Goal: Transaction & Acquisition: Purchase product/service

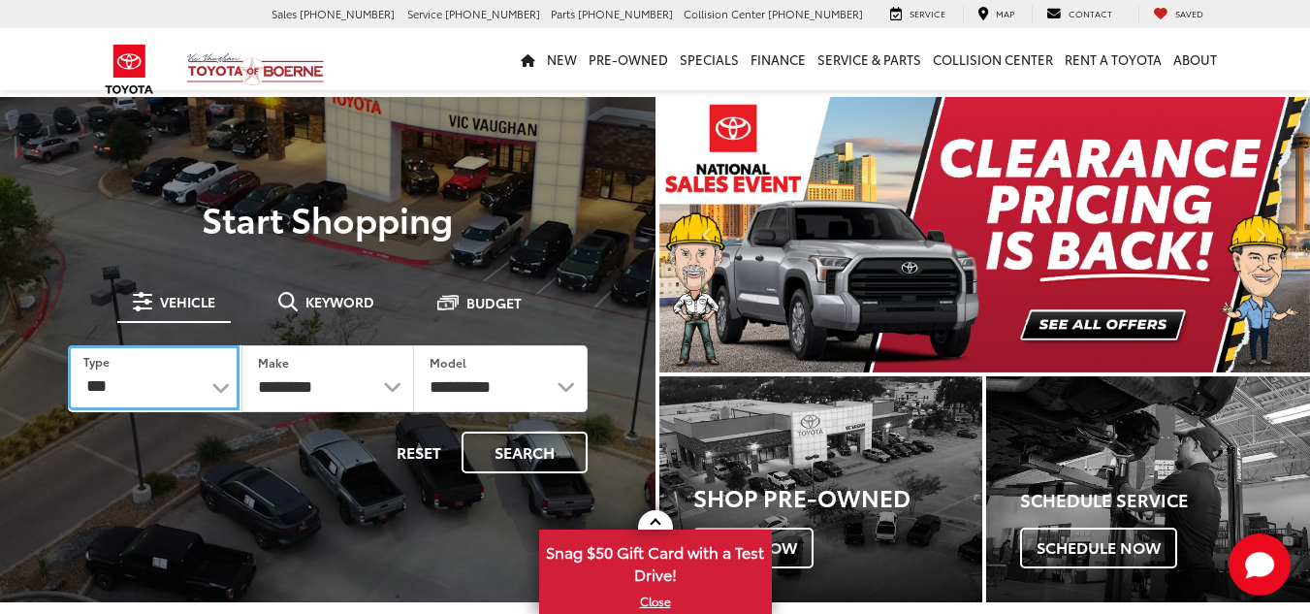
click at [179, 385] on select "*** *** **** *********" at bounding box center [154, 377] width 172 height 65
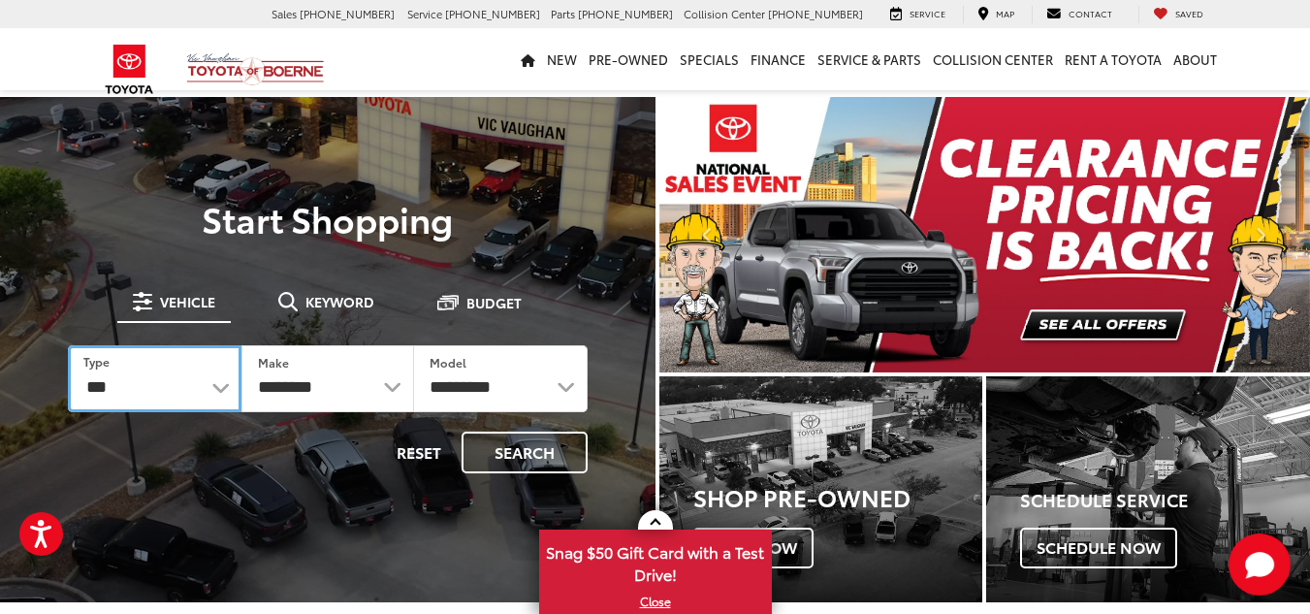
select select "******"
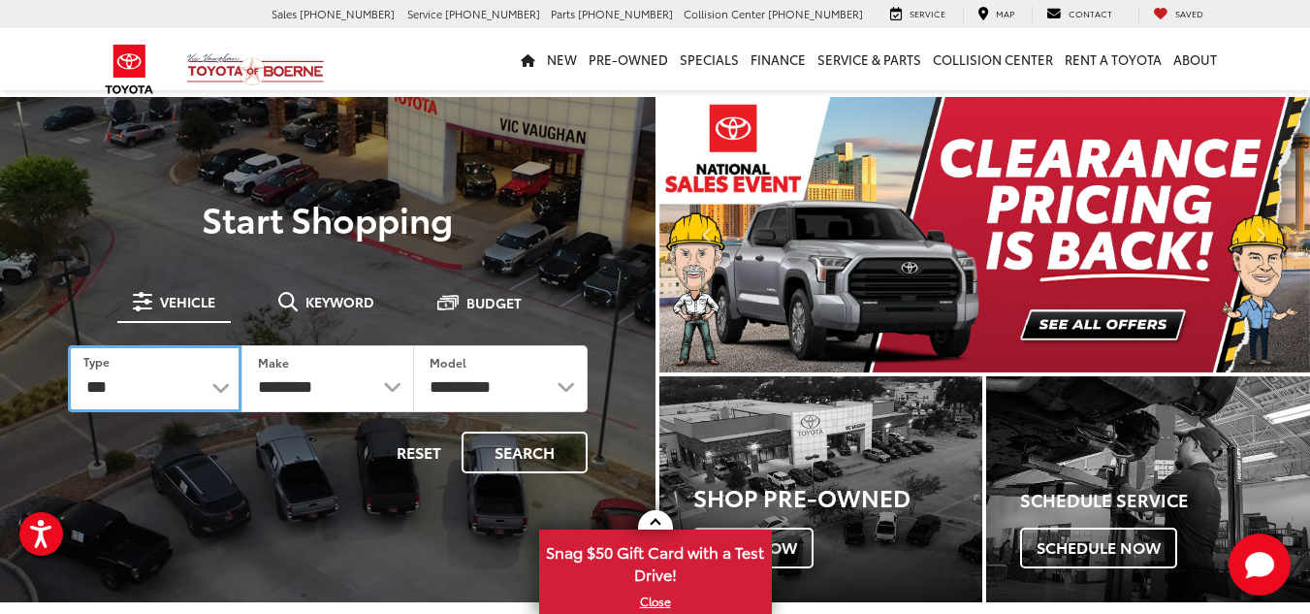
click at [68, 345] on select "*** *** **** *********" at bounding box center [155, 378] width 174 height 67
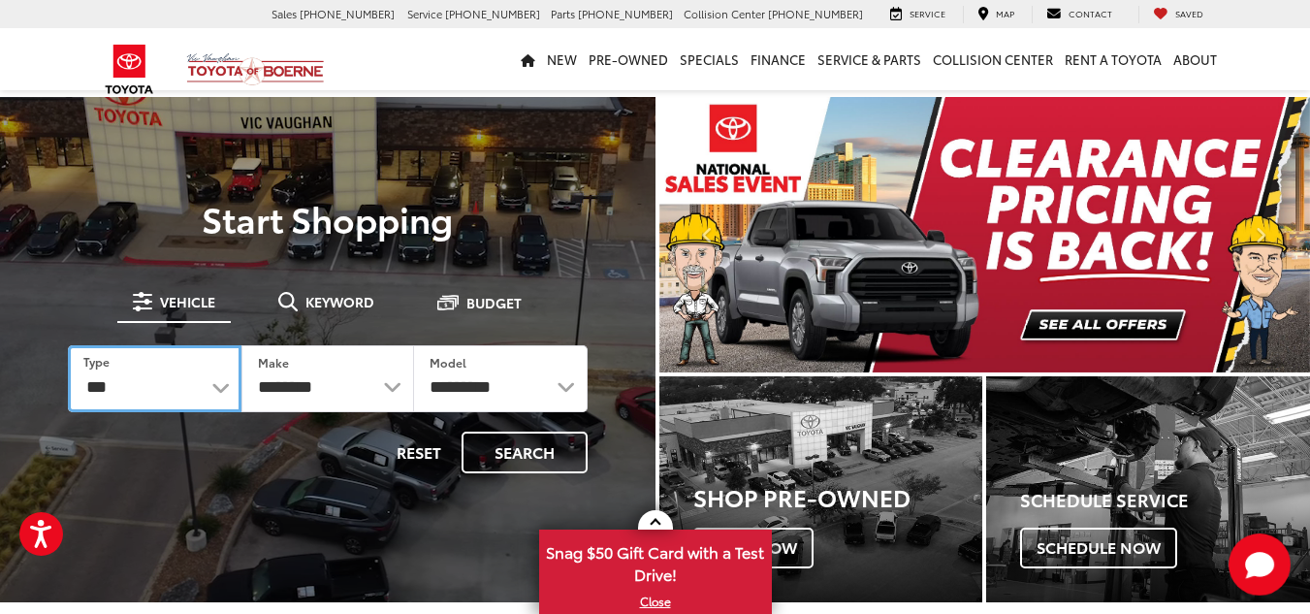
select select "******"
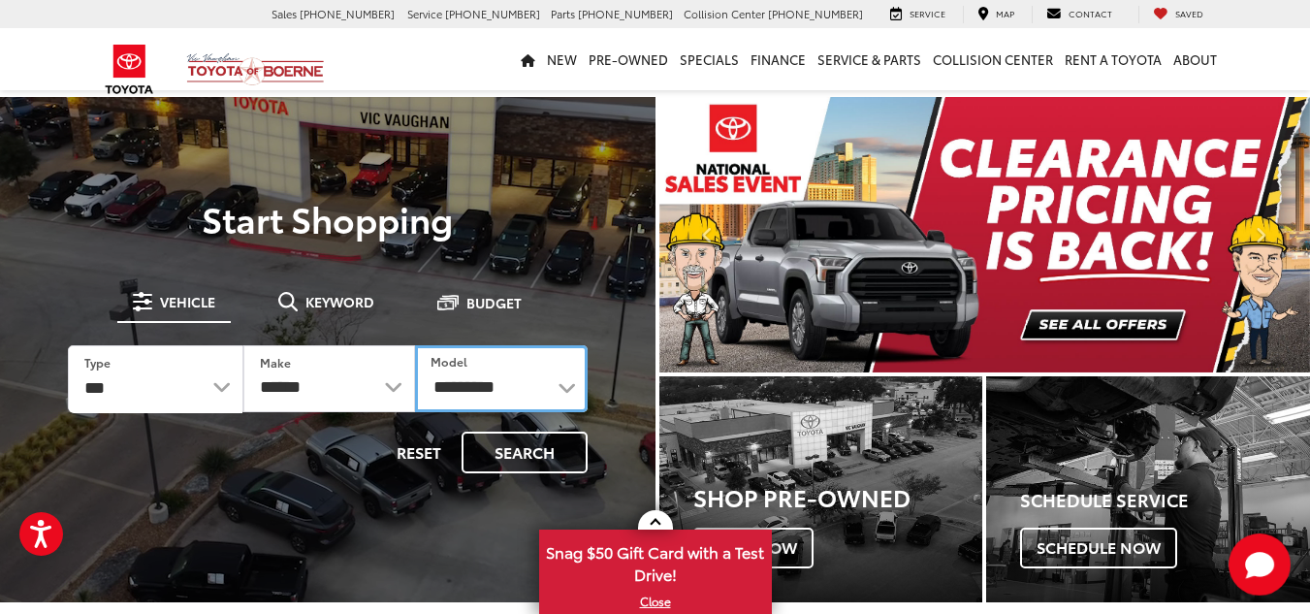
click at [494, 395] on select "**********" at bounding box center [501, 378] width 173 height 67
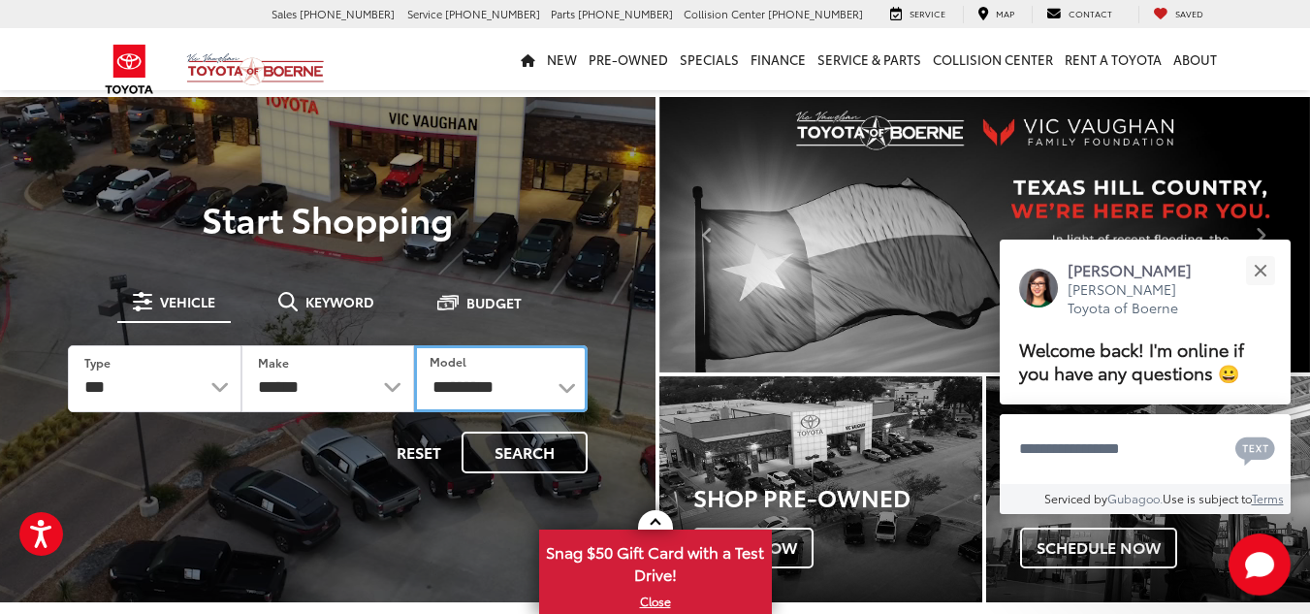
select select "*******"
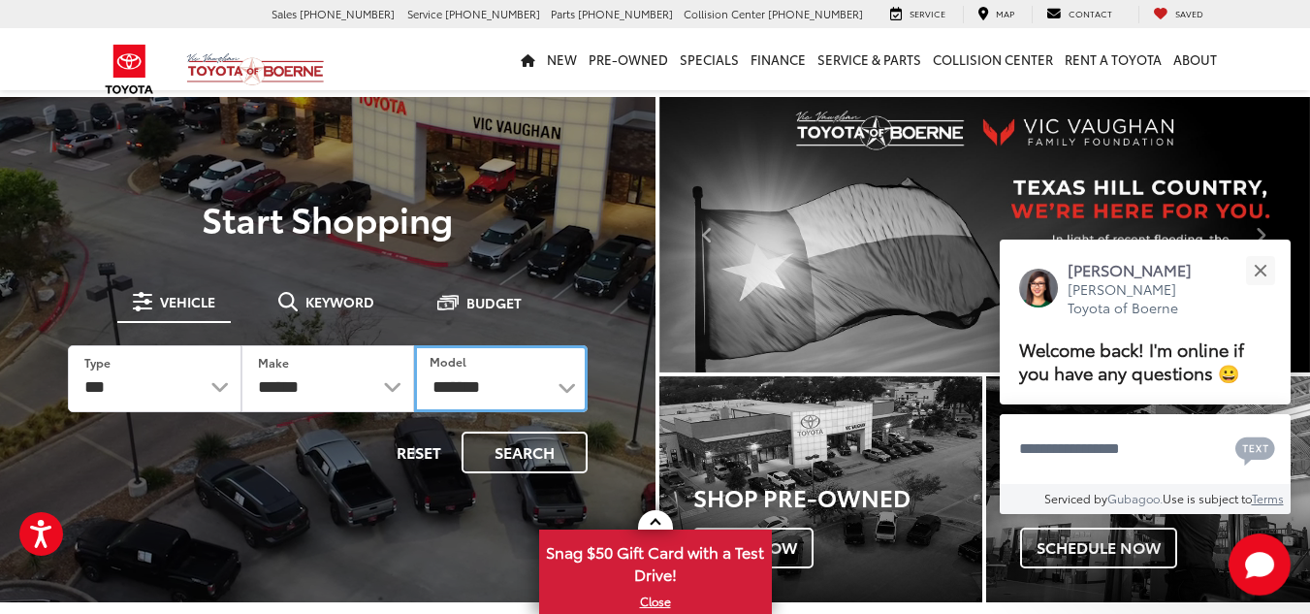
click at [414, 345] on select "**********" at bounding box center [501, 378] width 174 height 67
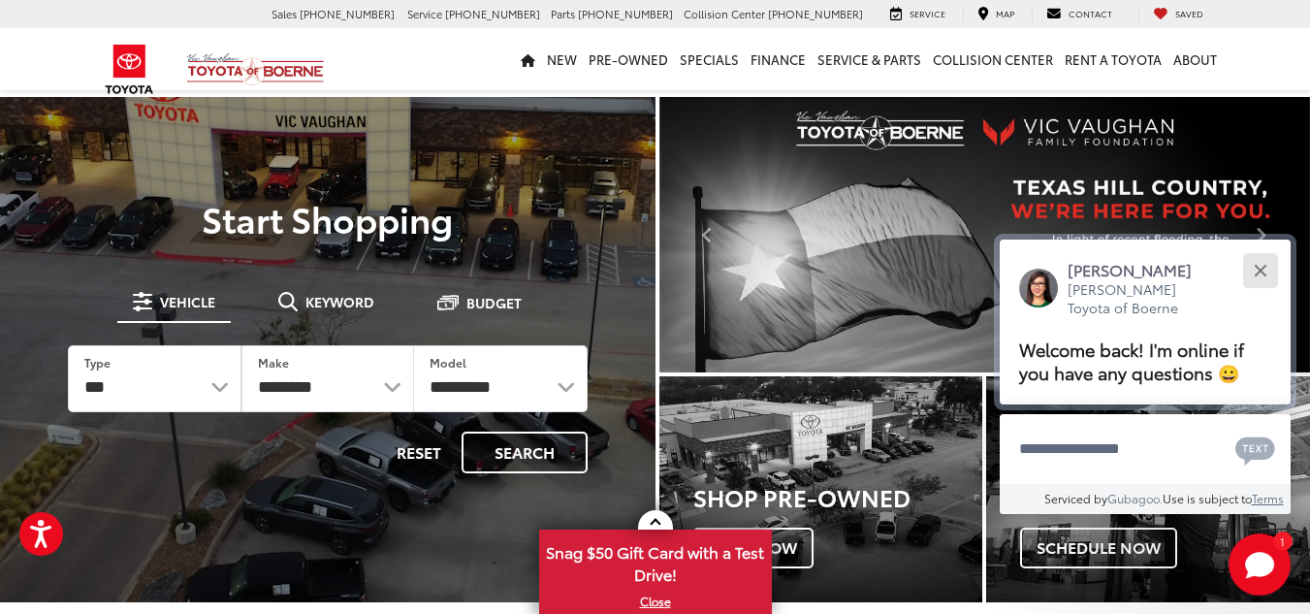
click at [1256, 270] on button "Close" at bounding box center [1260, 270] width 42 height 42
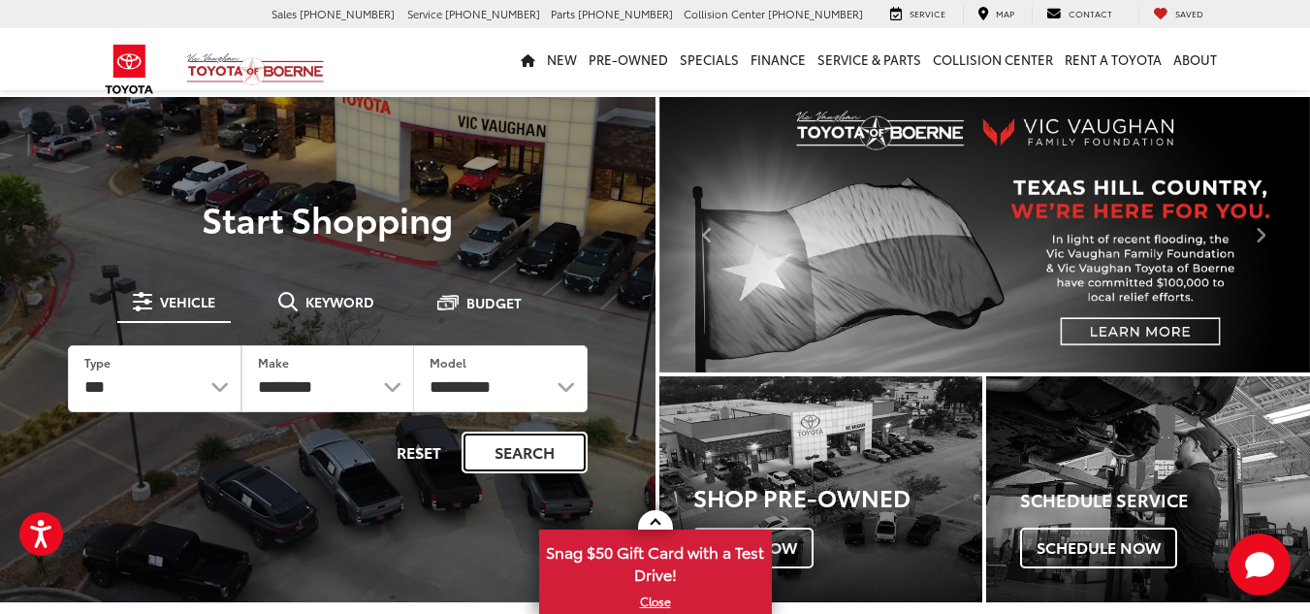
click at [535, 452] on button "Search" at bounding box center [524, 452] width 126 height 42
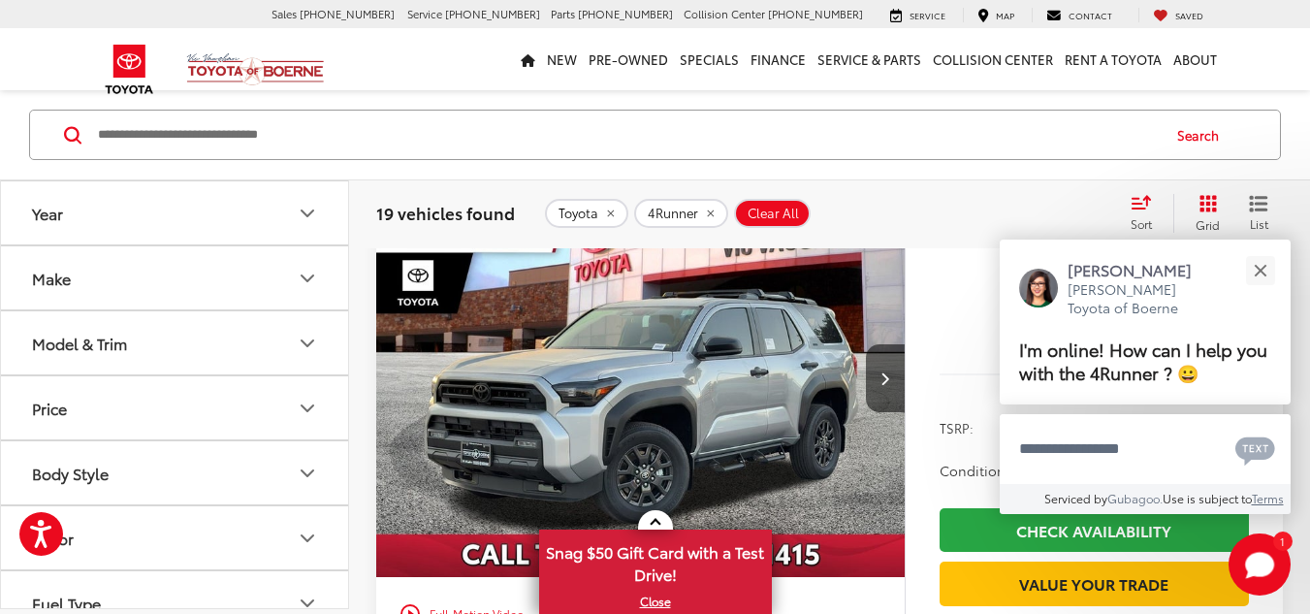
scroll to position [968, 0]
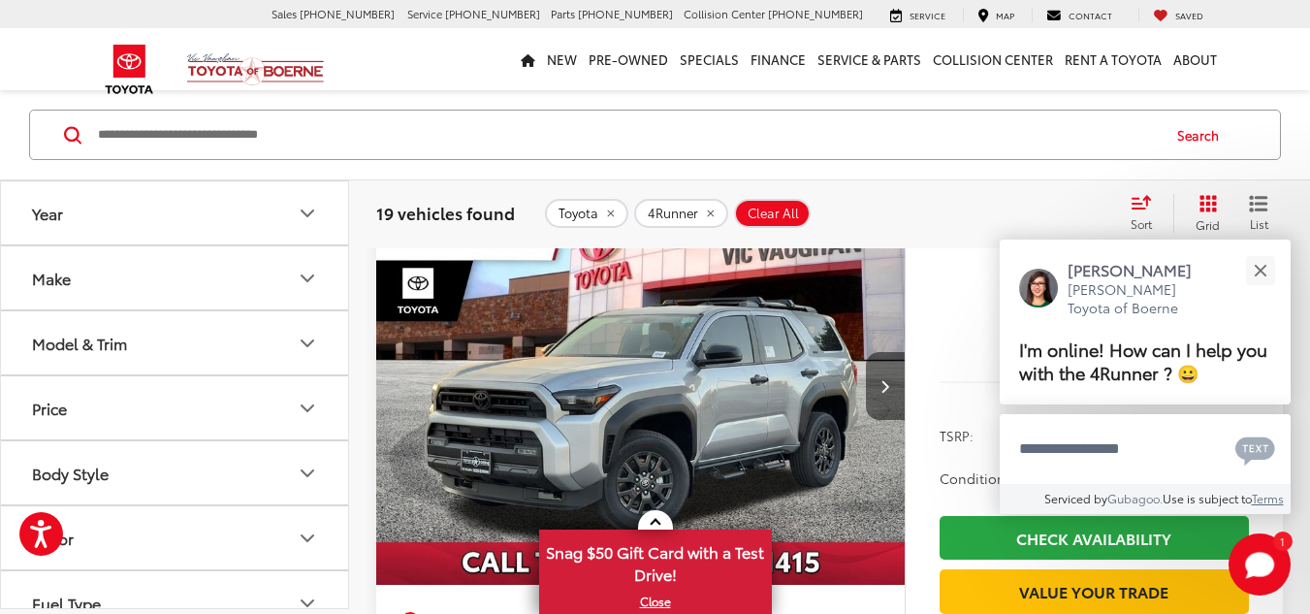
click at [886, 389] on icon "Next image" at bounding box center [884, 386] width 9 height 14
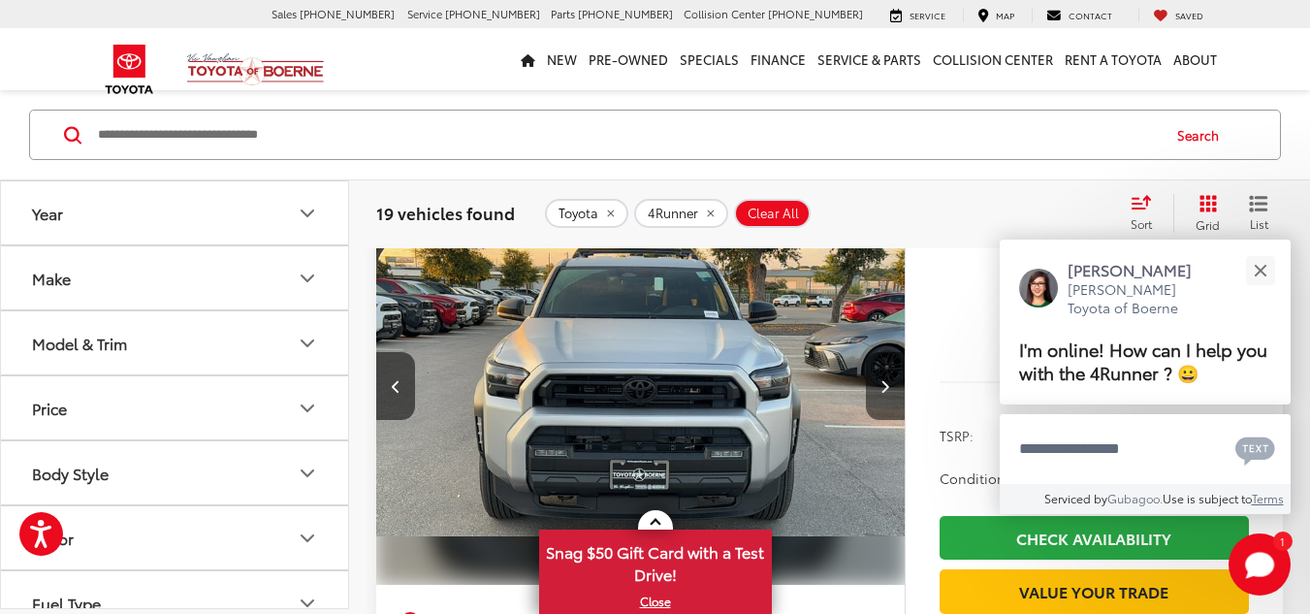
click at [883, 389] on icon "Next image" at bounding box center [884, 386] width 9 height 14
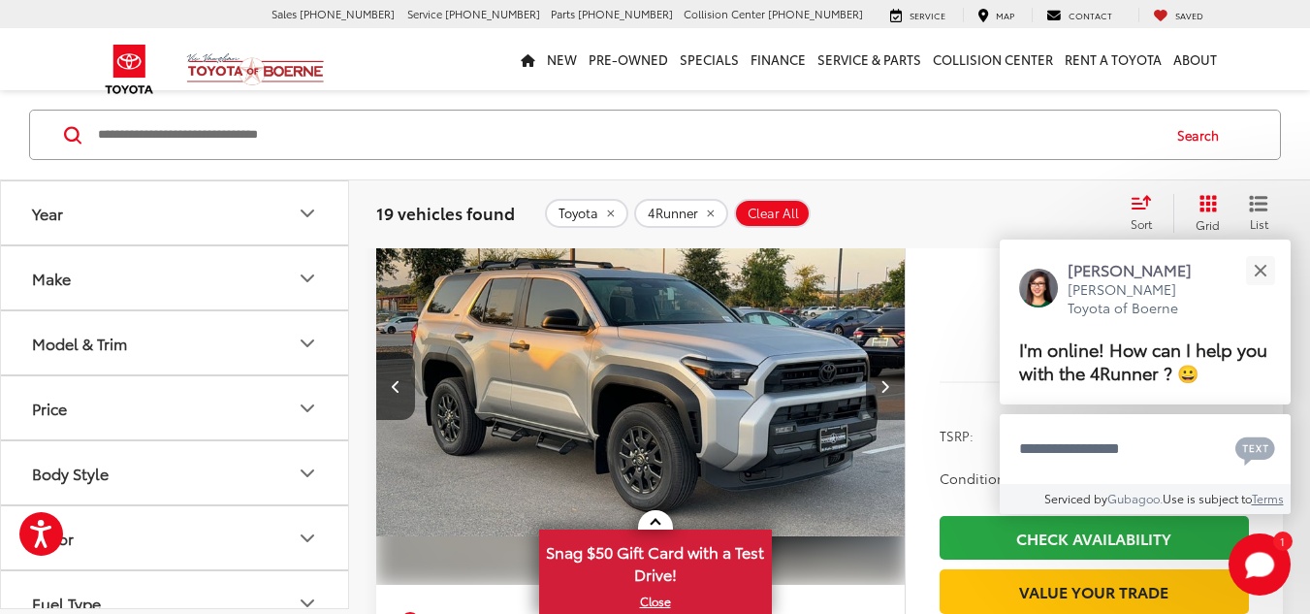
click at [883, 389] on icon "Next image" at bounding box center [884, 386] width 9 height 14
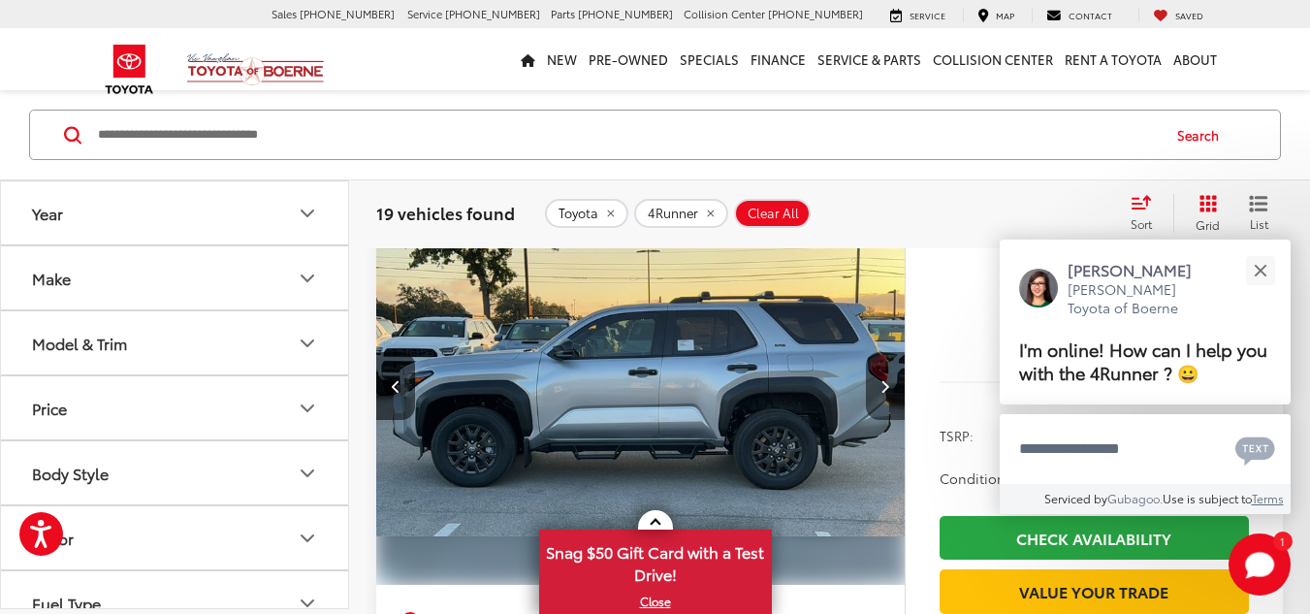
click at [882, 389] on icon "Next image" at bounding box center [884, 386] width 9 height 14
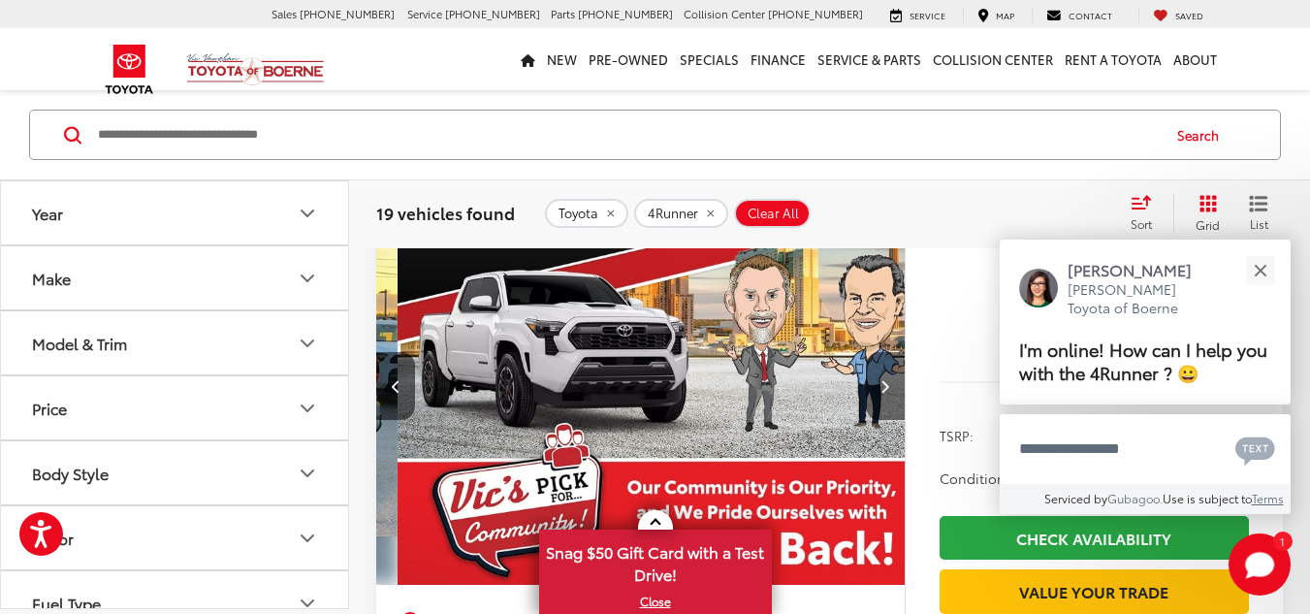
scroll to position [0, 2125]
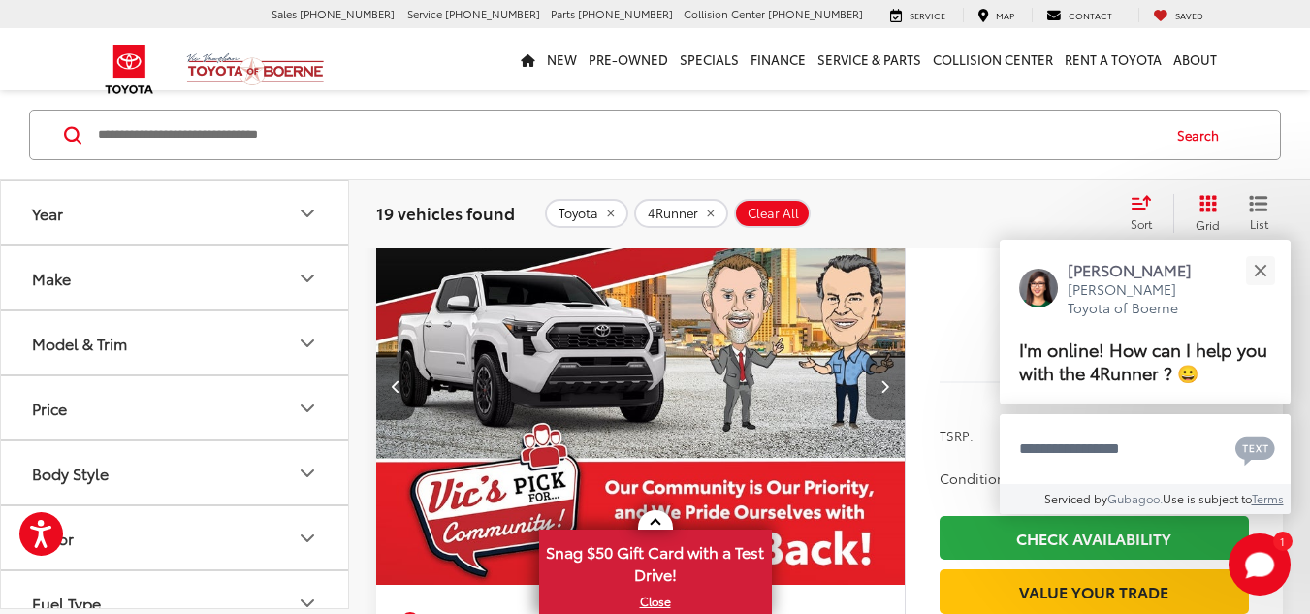
click at [882, 389] on icon "Next image" at bounding box center [884, 386] width 9 height 14
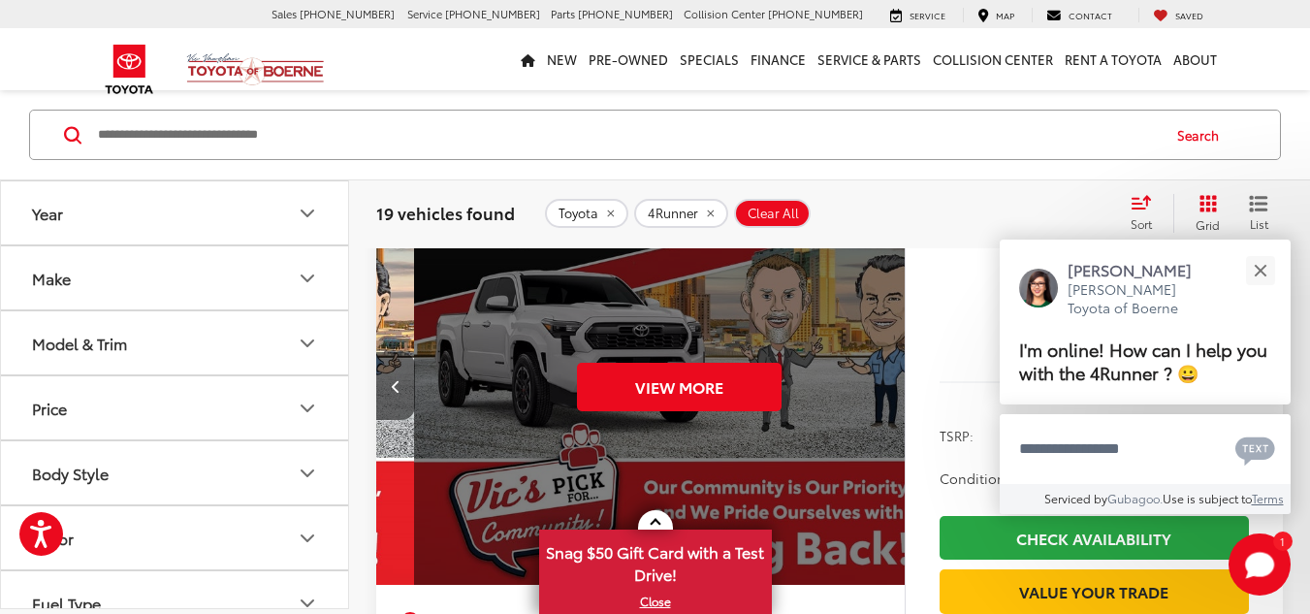
scroll to position [0, 2656]
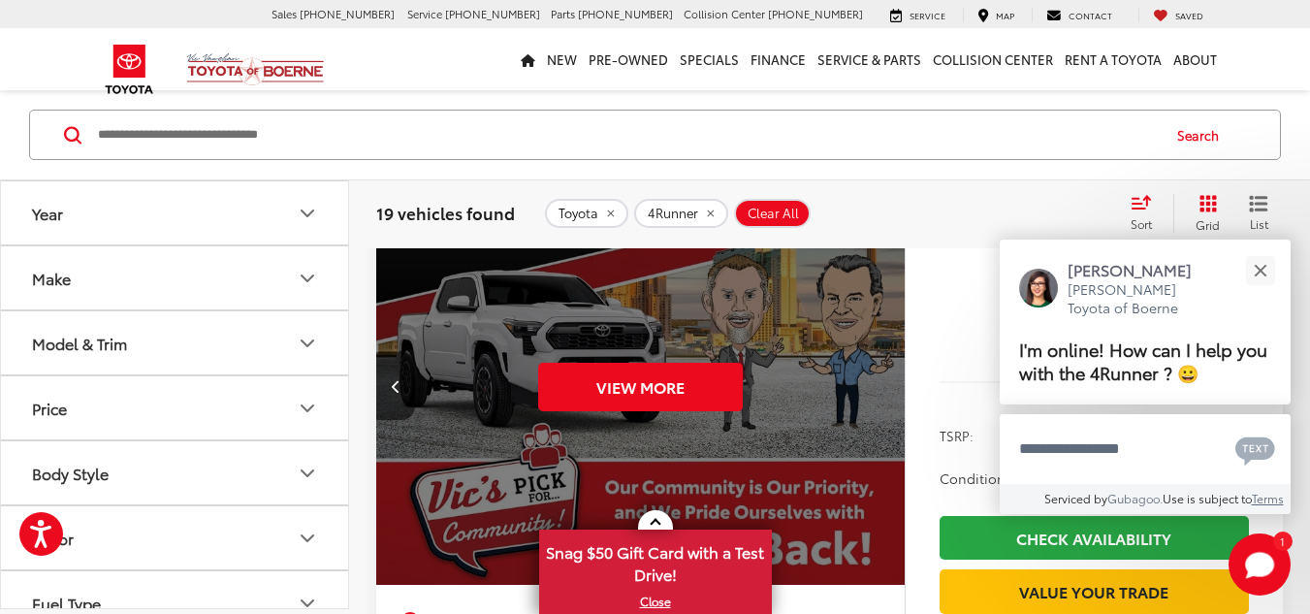
click at [882, 389] on div "View More" at bounding box center [640, 386] width 531 height 398
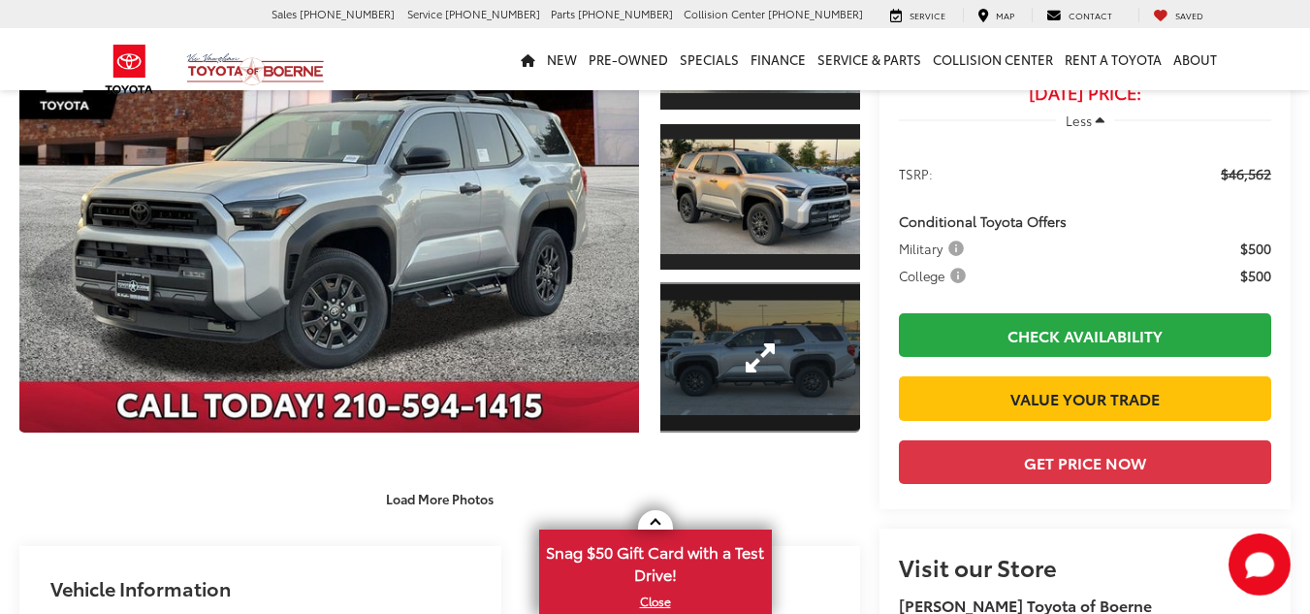
scroll to position [265, 0]
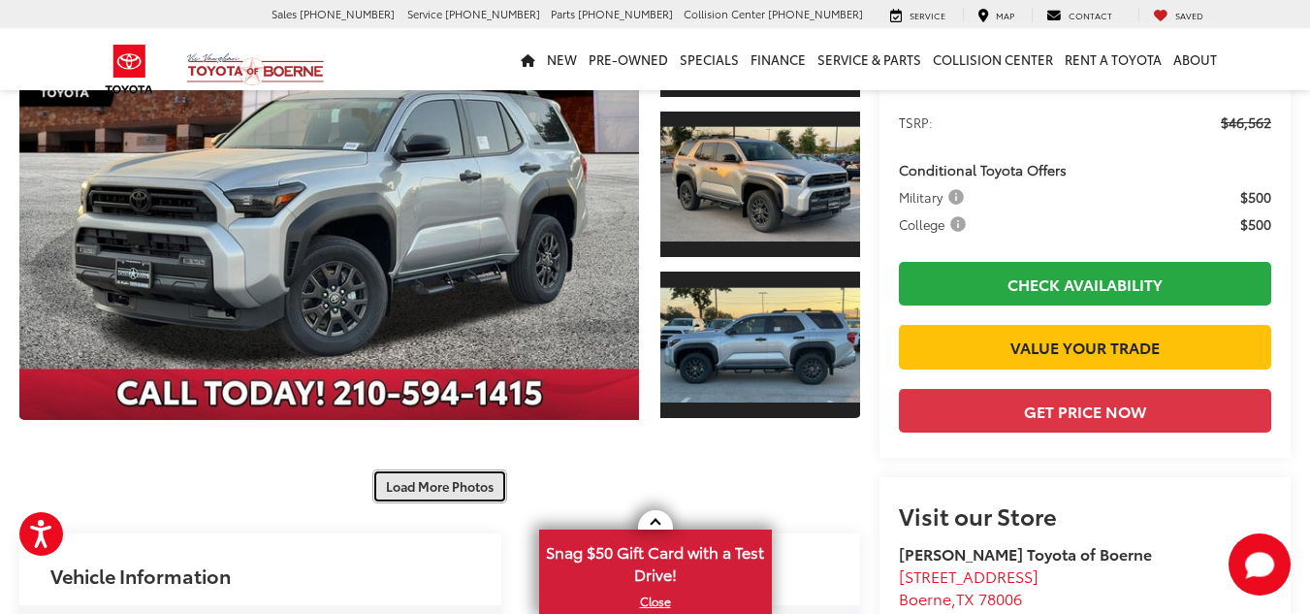
click at [436, 489] on button "Load More Photos" at bounding box center [439, 486] width 135 height 34
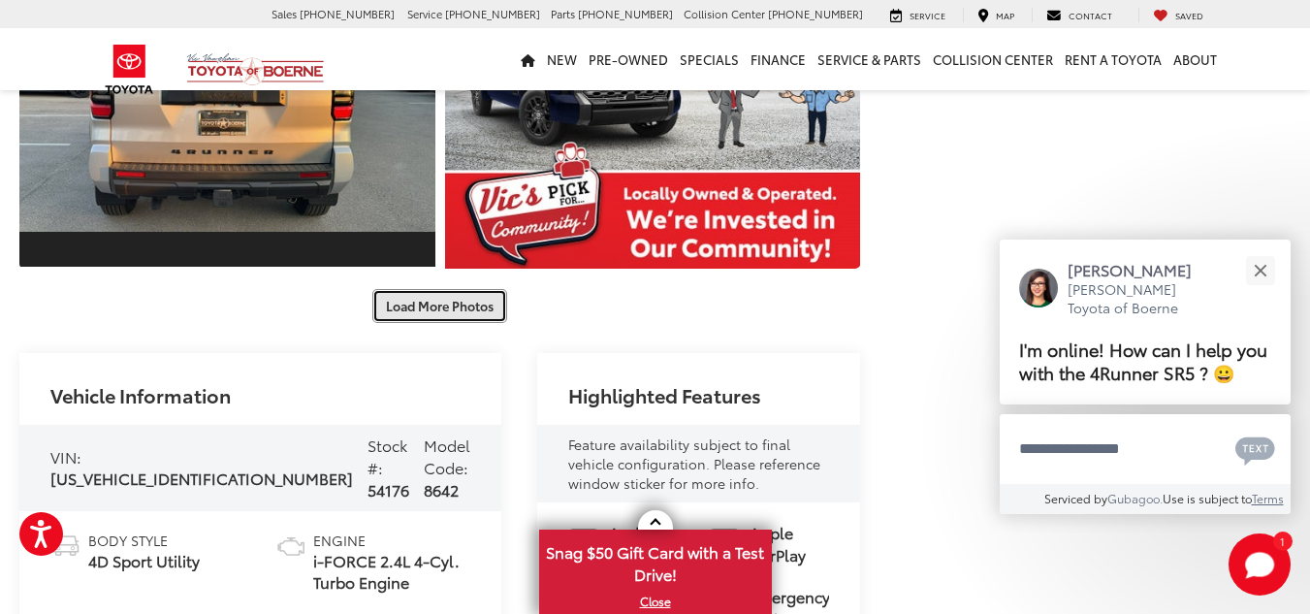
scroll to position [1137, 0]
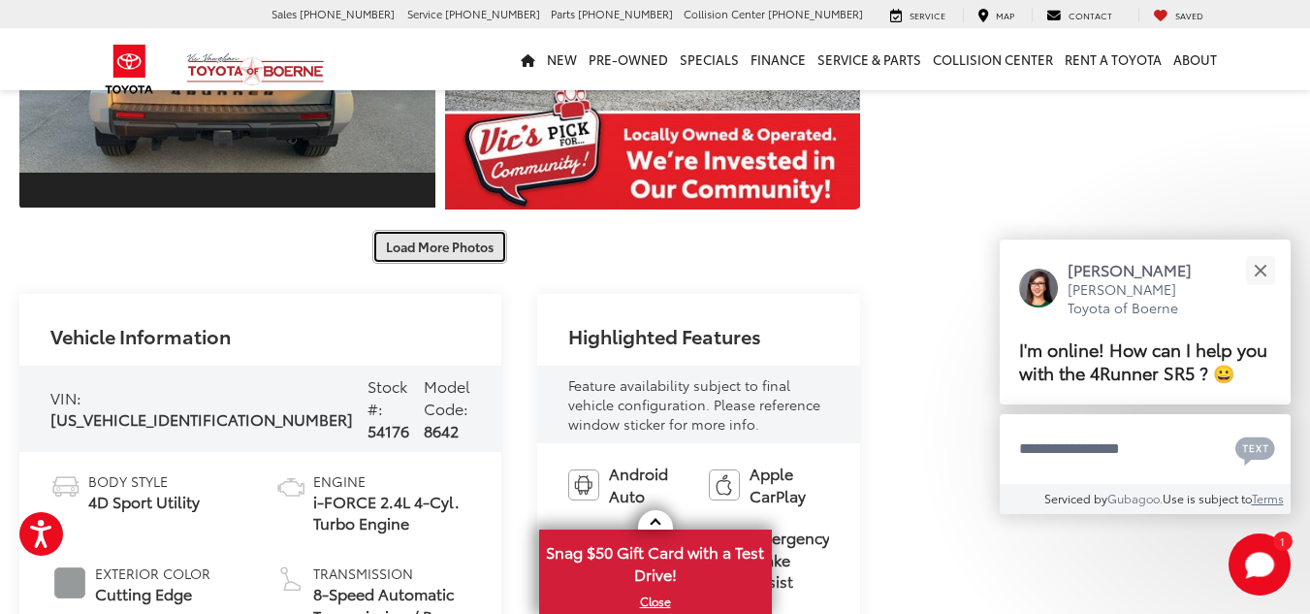
click at [419, 261] on button "Load More Photos" at bounding box center [439, 247] width 135 height 34
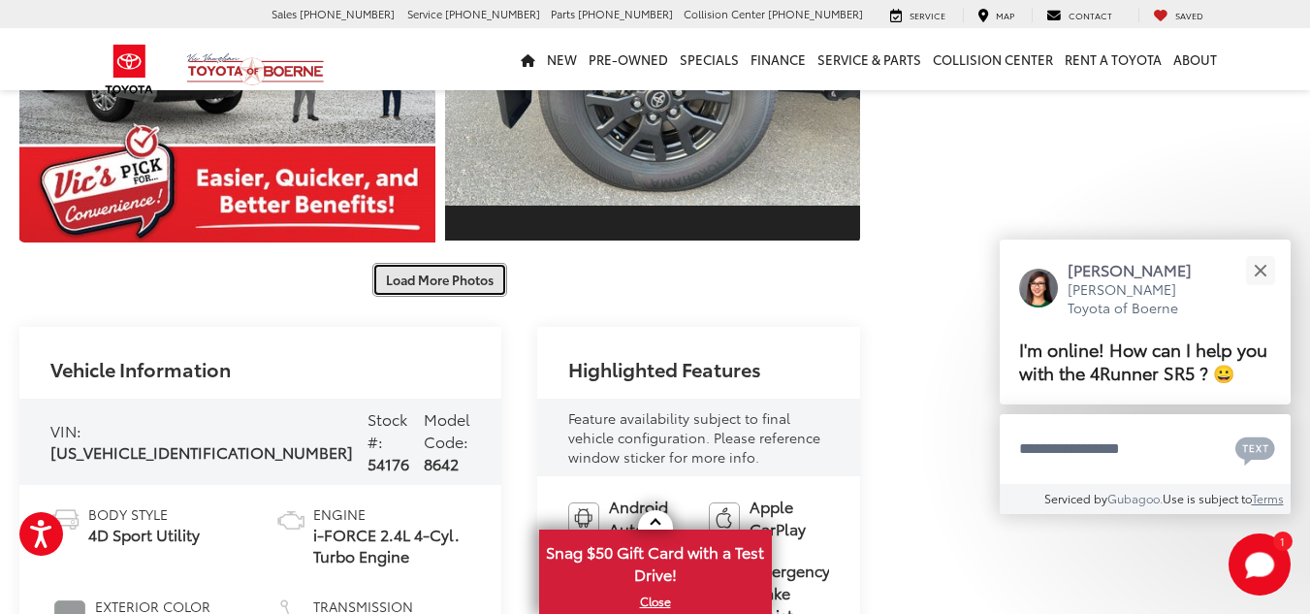
scroll to position [1752, 0]
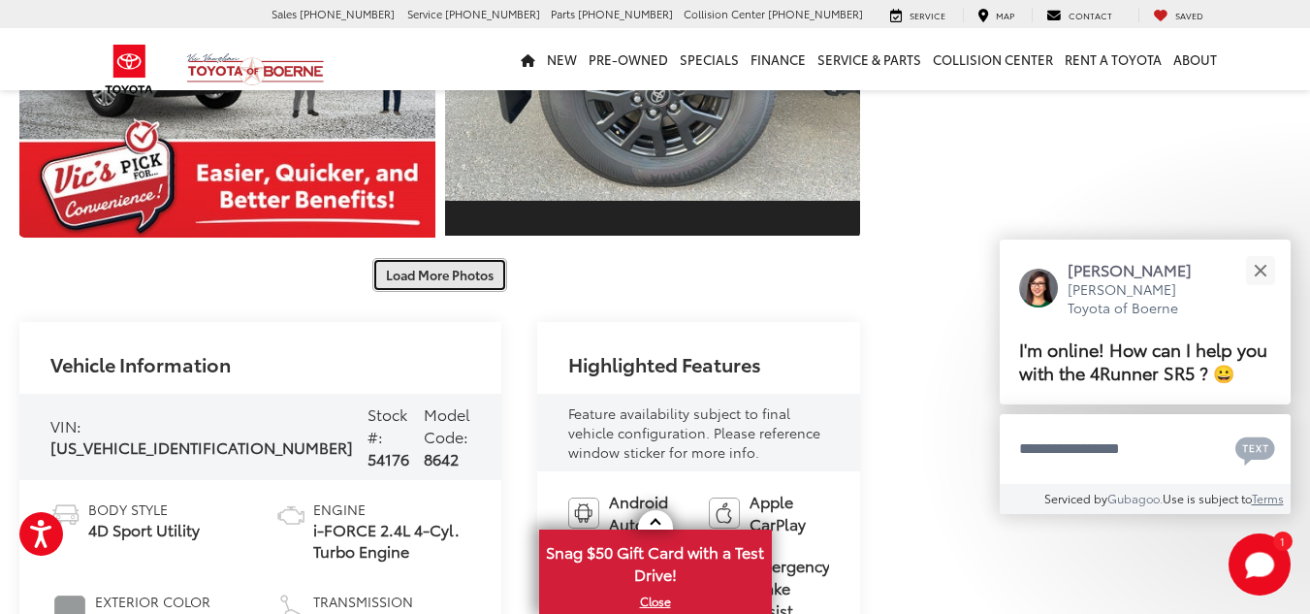
click at [427, 283] on button "Load More Photos" at bounding box center [439, 275] width 135 height 34
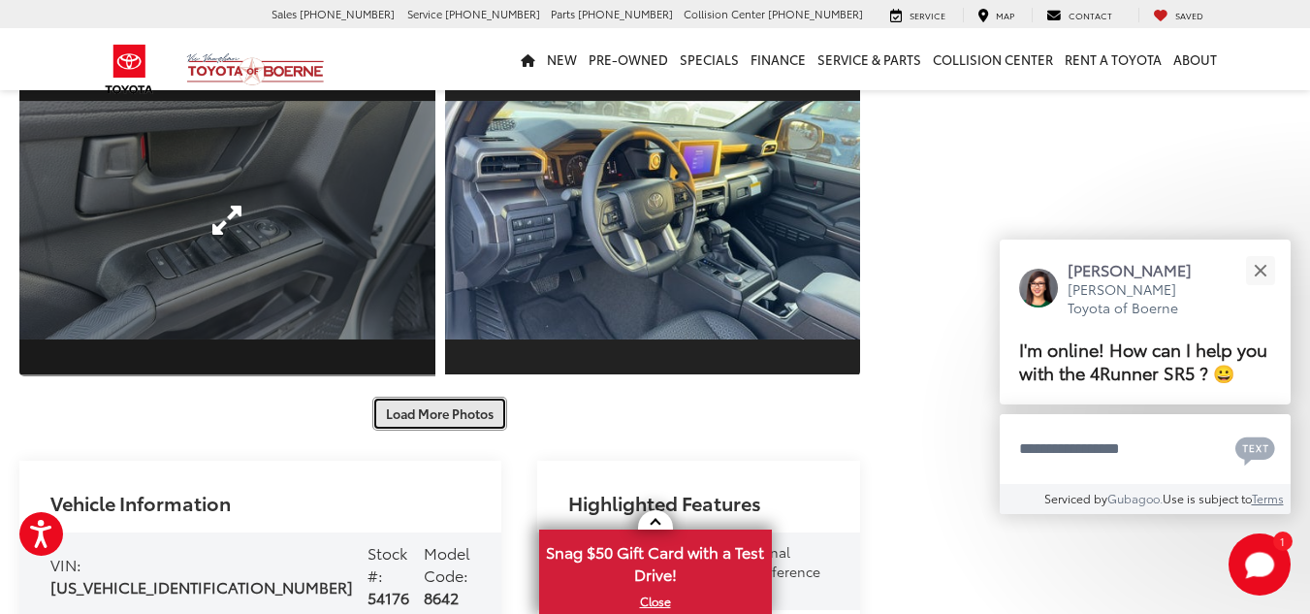
scroll to position [2268, 0]
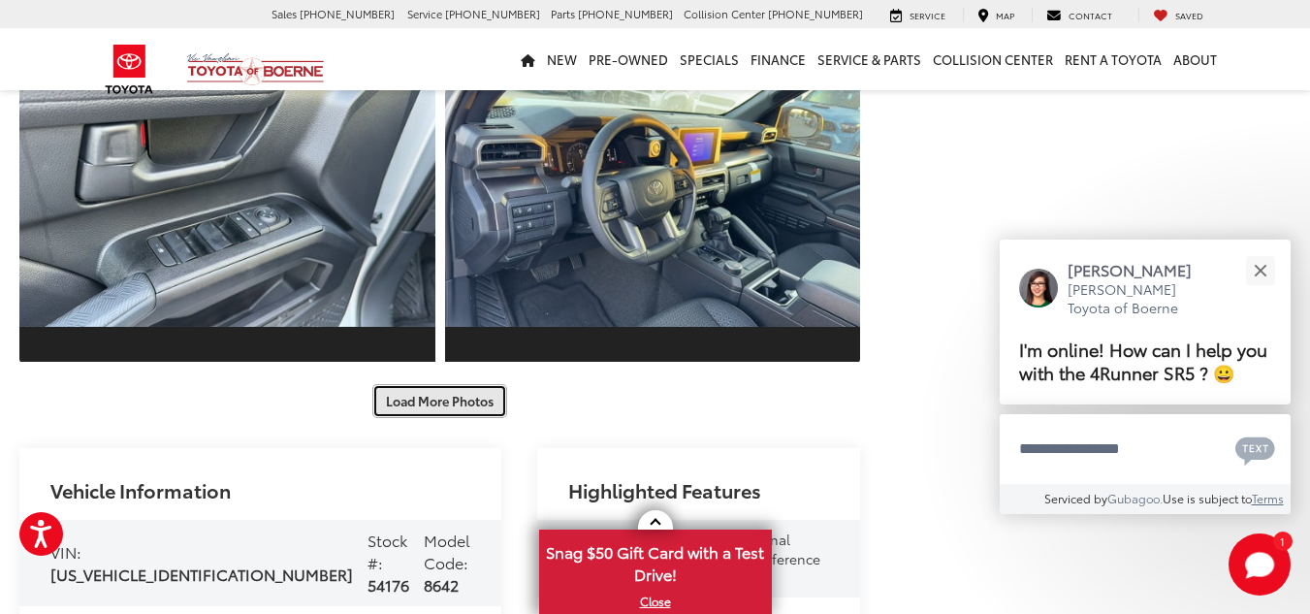
click at [457, 410] on button "Load More Photos" at bounding box center [439, 401] width 135 height 34
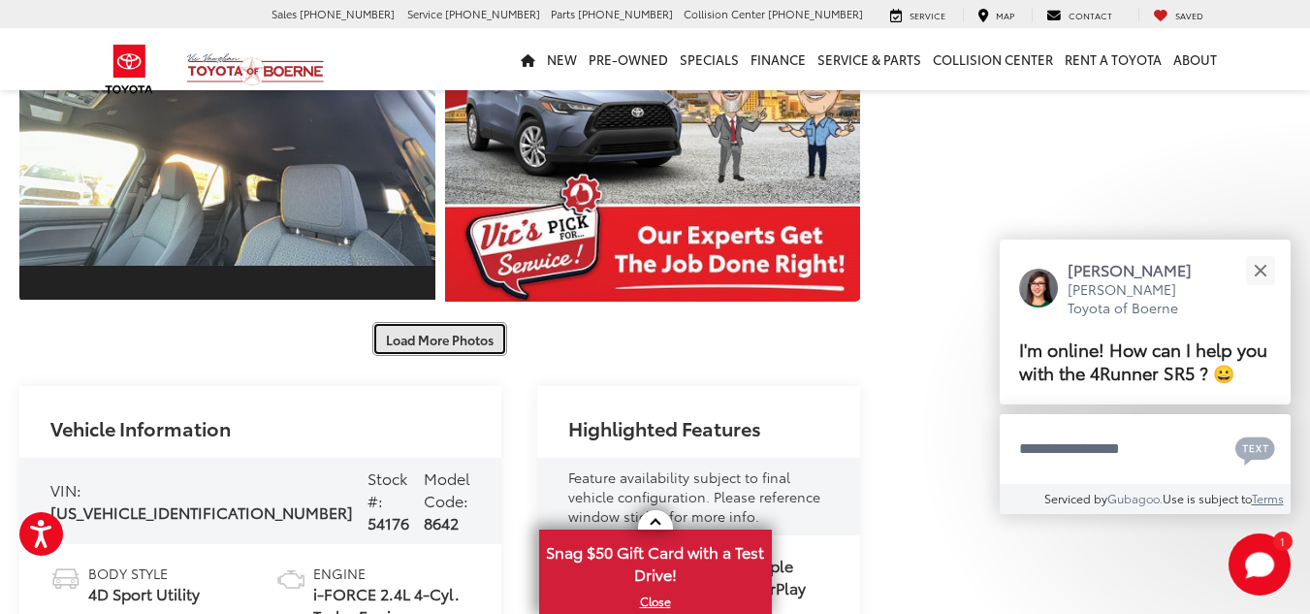
scroll to position [2979, 0]
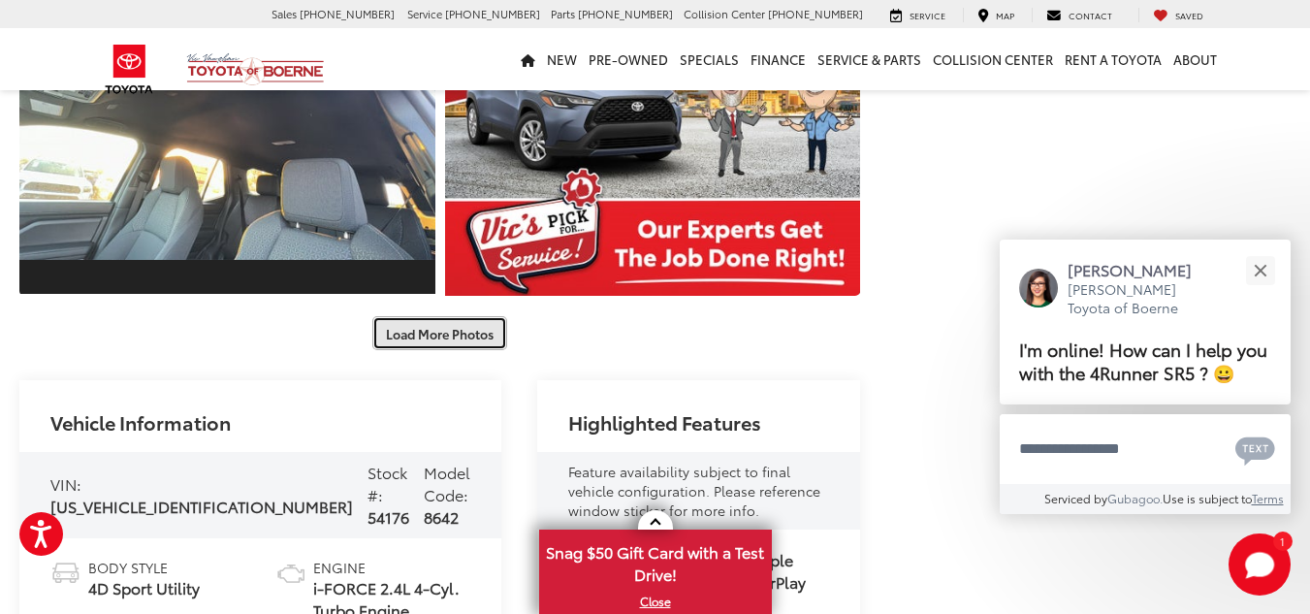
click at [458, 345] on button "Load More Photos" at bounding box center [439, 333] width 135 height 34
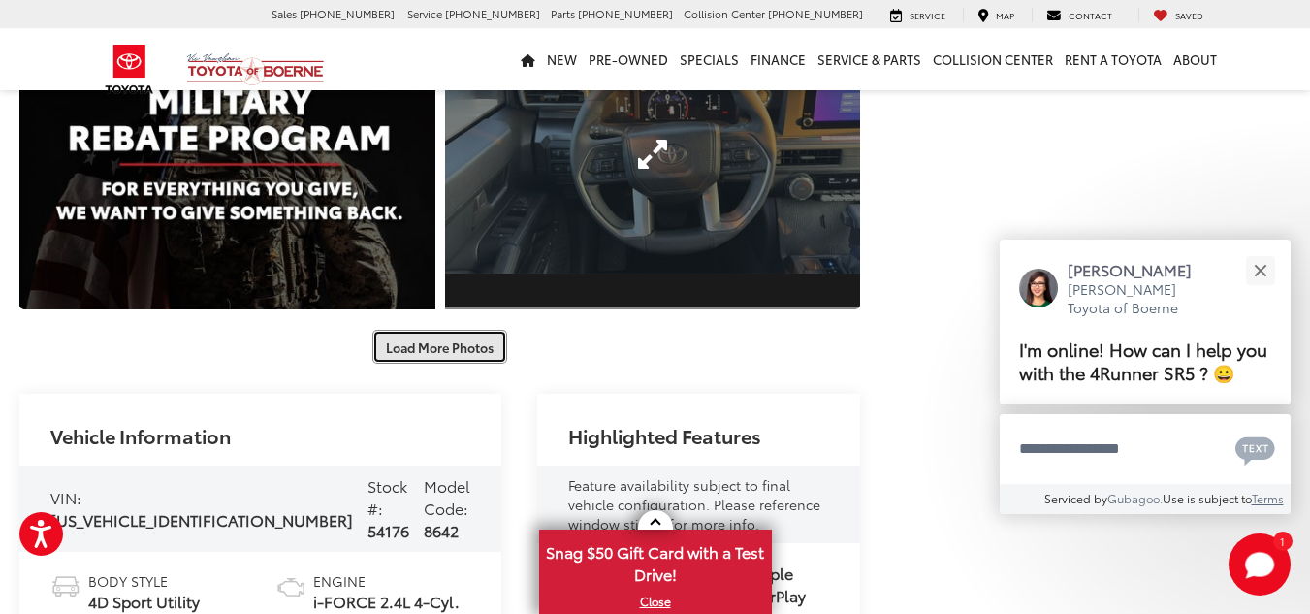
scroll to position [3657, 0]
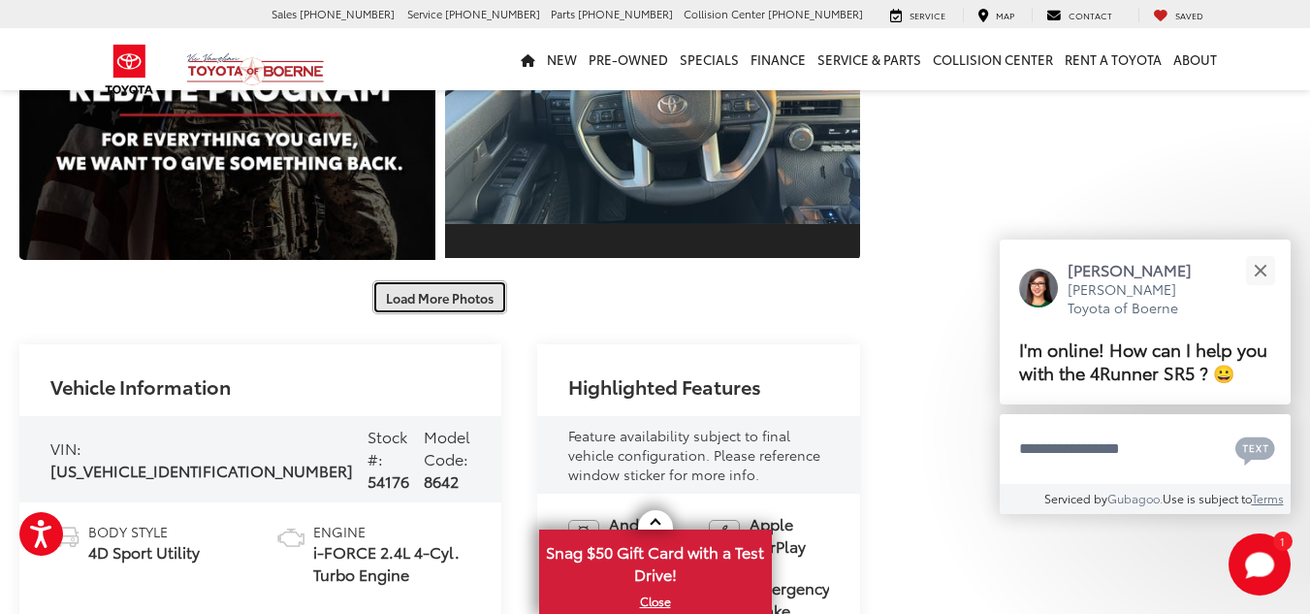
click at [481, 313] on button "Load More Photos" at bounding box center [439, 297] width 135 height 34
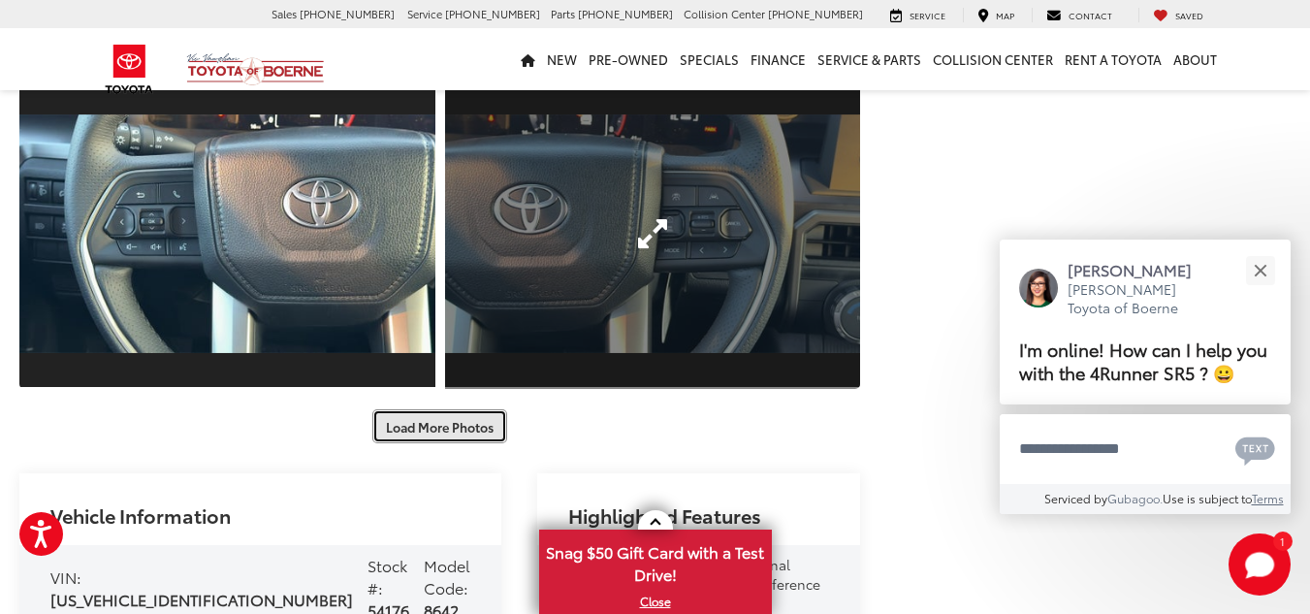
scroll to position [4272, 0]
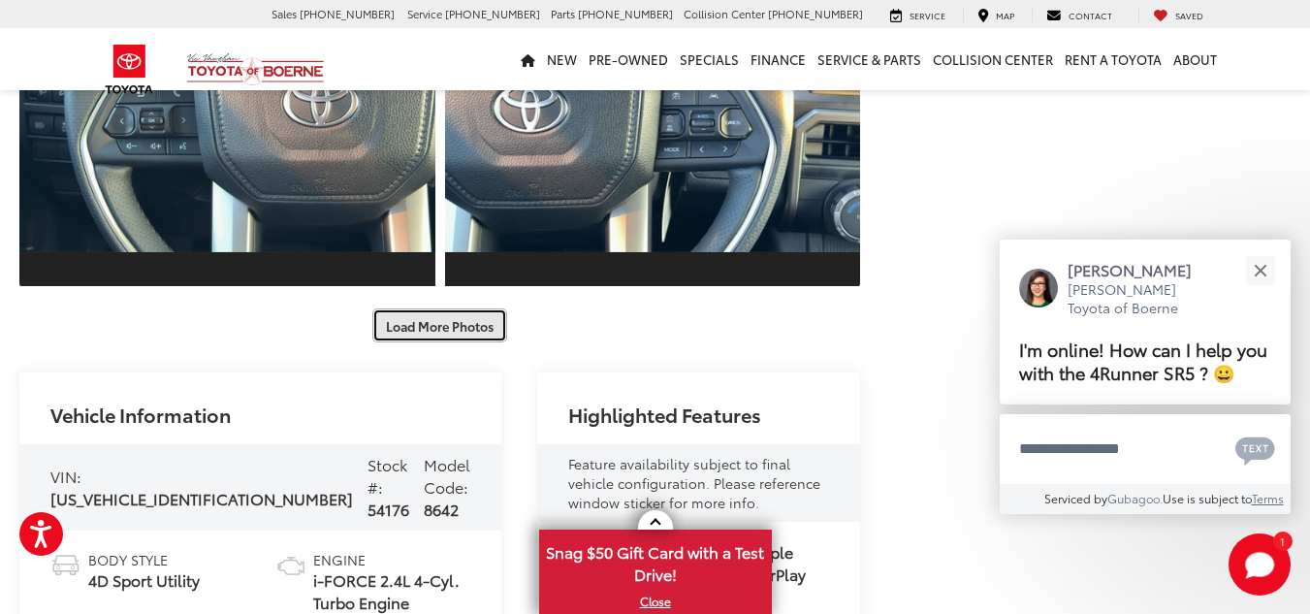
click at [476, 332] on button "Load More Photos" at bounding box center [439, 325] width 135 height 34
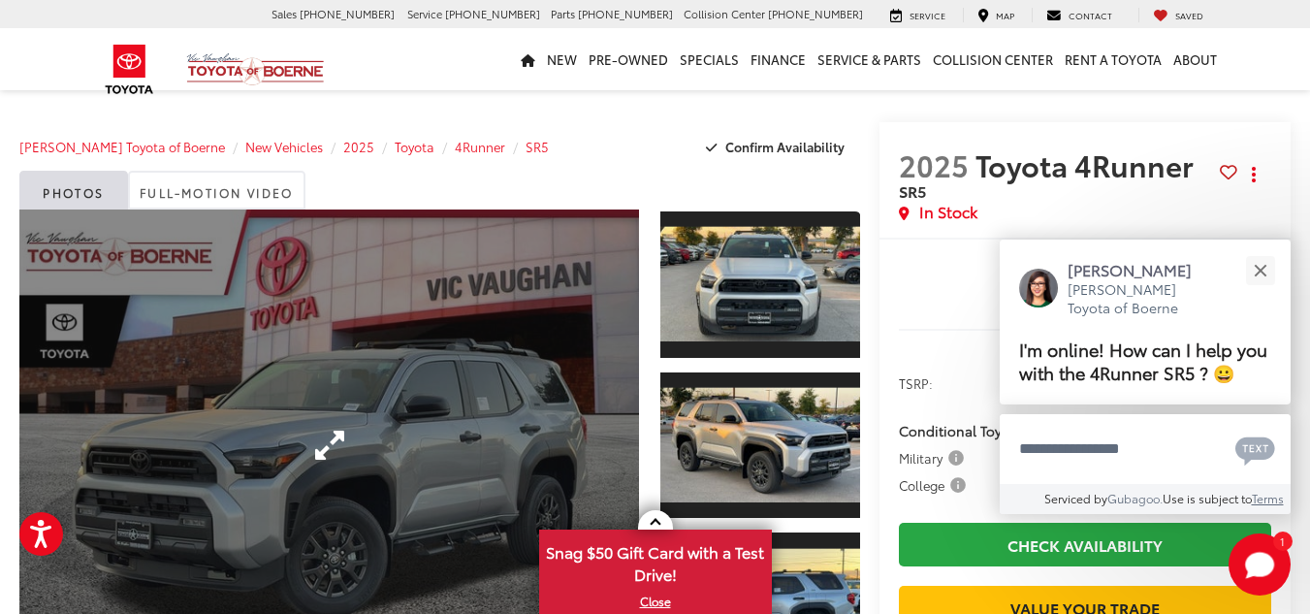
scroll to position [0, 0]
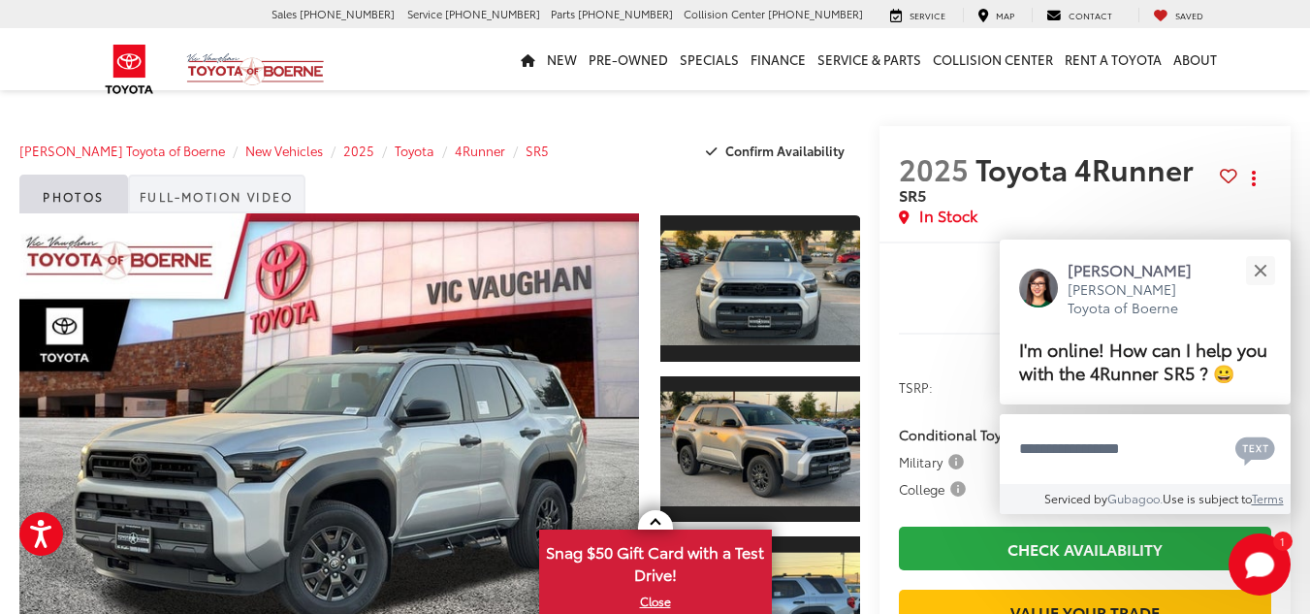
click at [223, 203] on link "Full-Motion Video" at bounding box center [216, 193] width 177 height 39
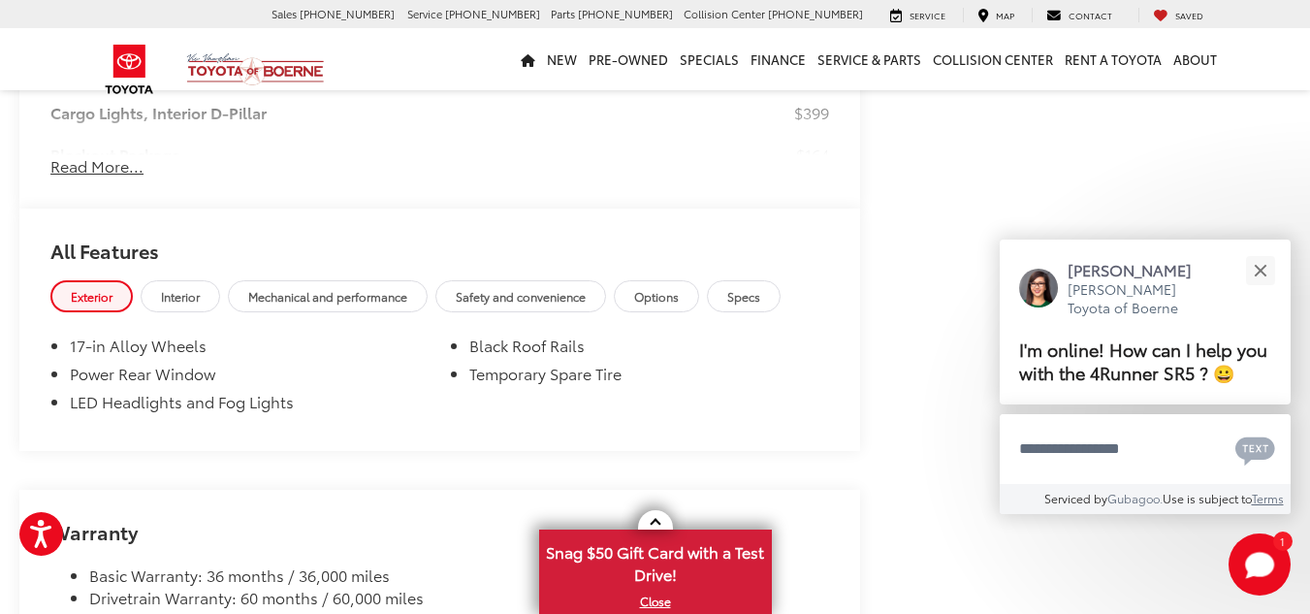
scroll to position [1745, 0]
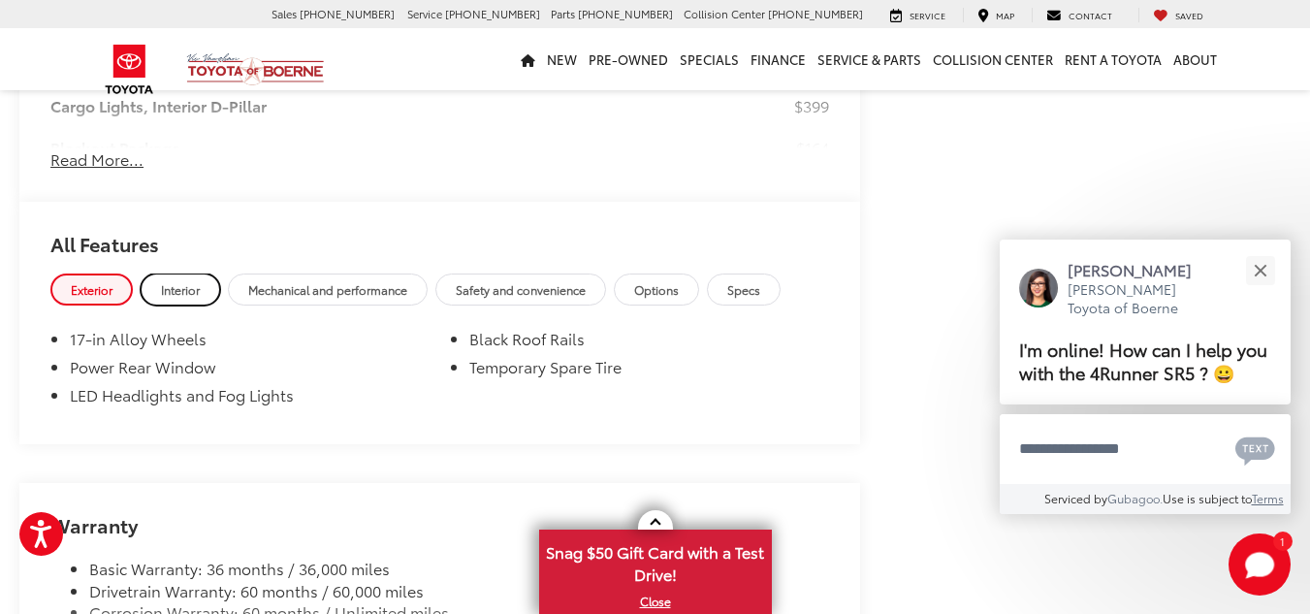
click at [198, 293] on span "Interior" at bounding box center [180, 289] width 39 height 16
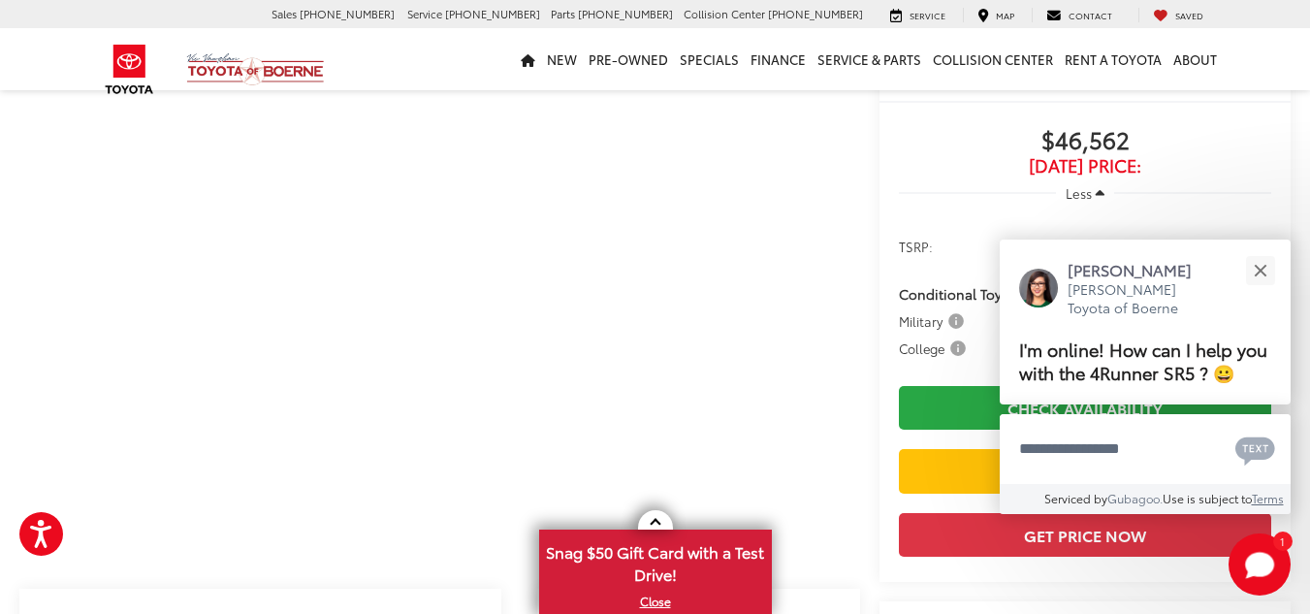
scroll to position [129, 0]
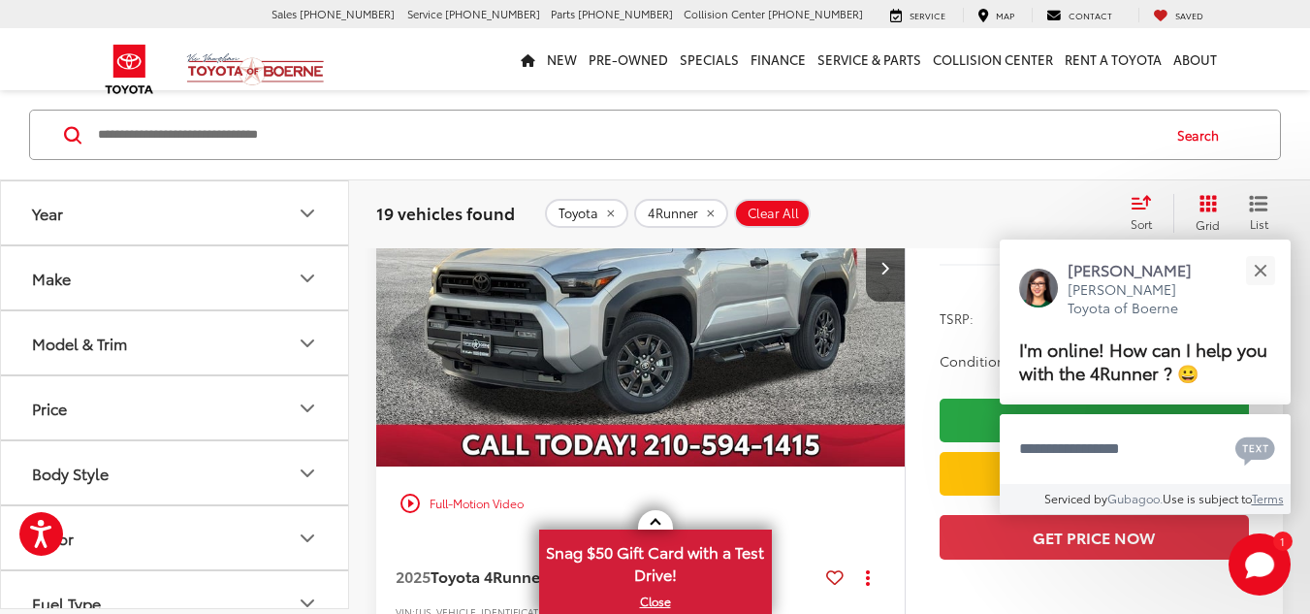
scroll to position [1007, 0]
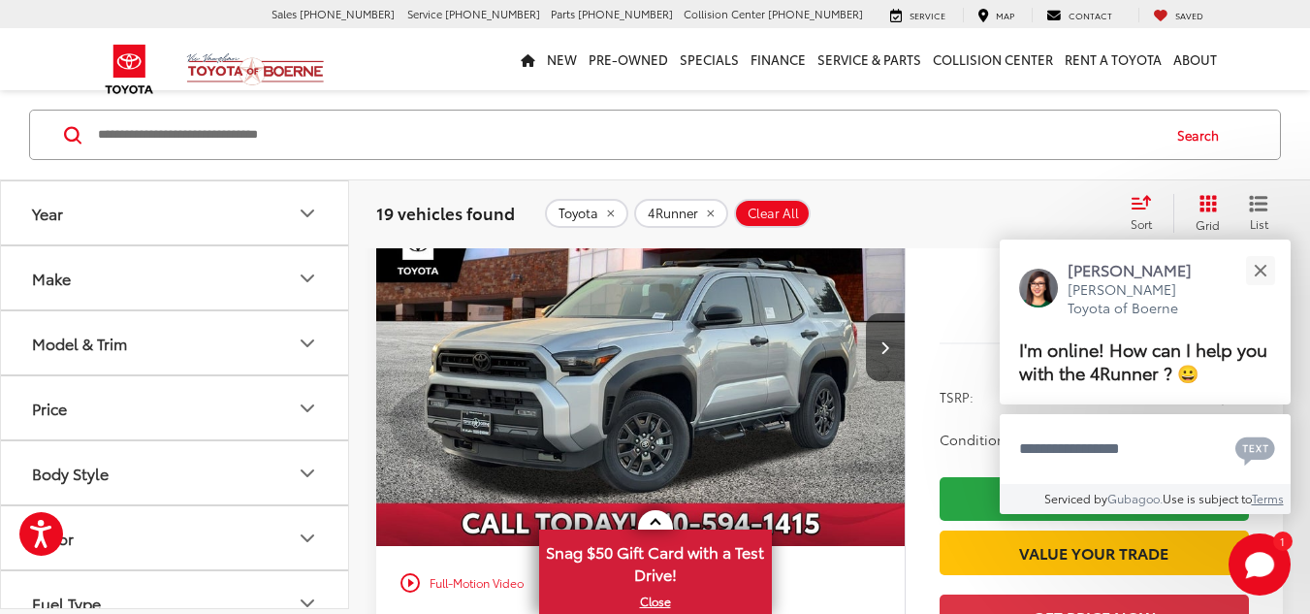
click at [634, 370] on img "2025 Toyota 4Runner SR5 0" at bounding box center [640, 347] width 531 height 398
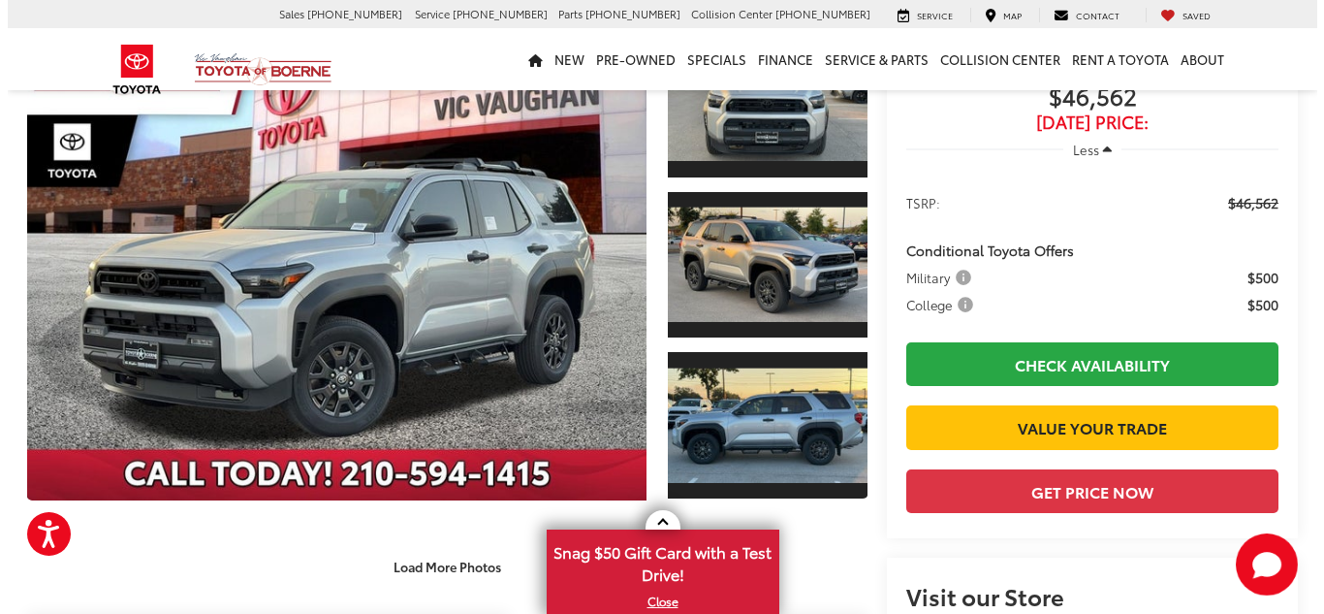
scroll to position [194, 0]
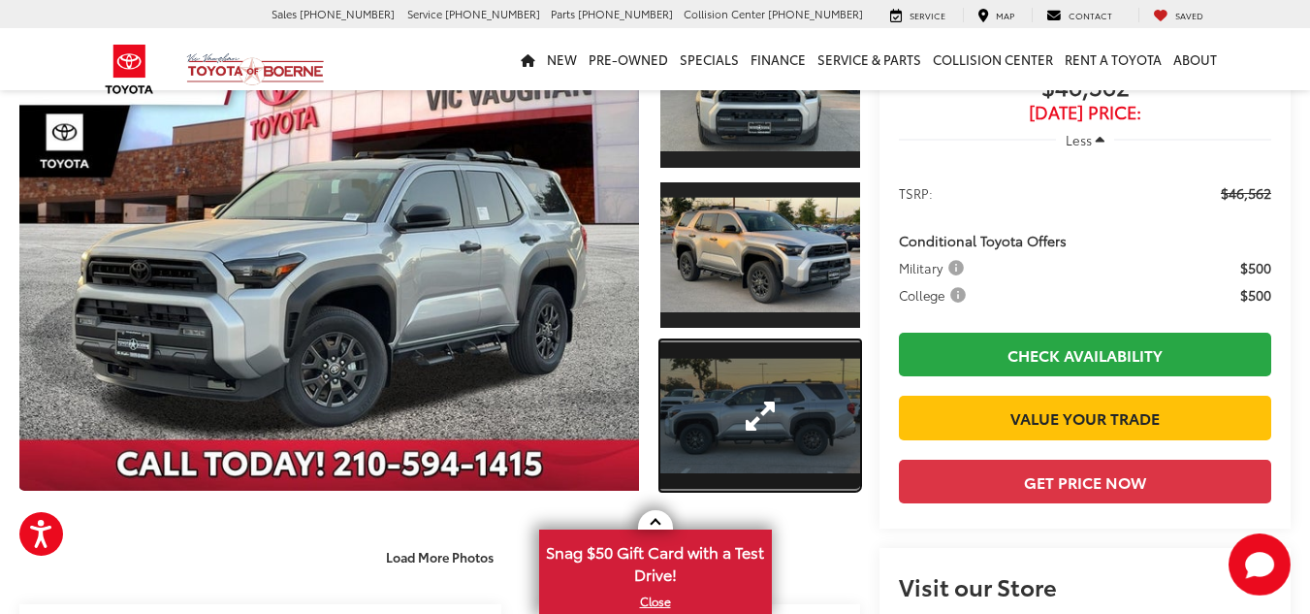
click at [801, 421] on link "Expand Photo 3" at bounding box center [760, 415] width 200 height 150
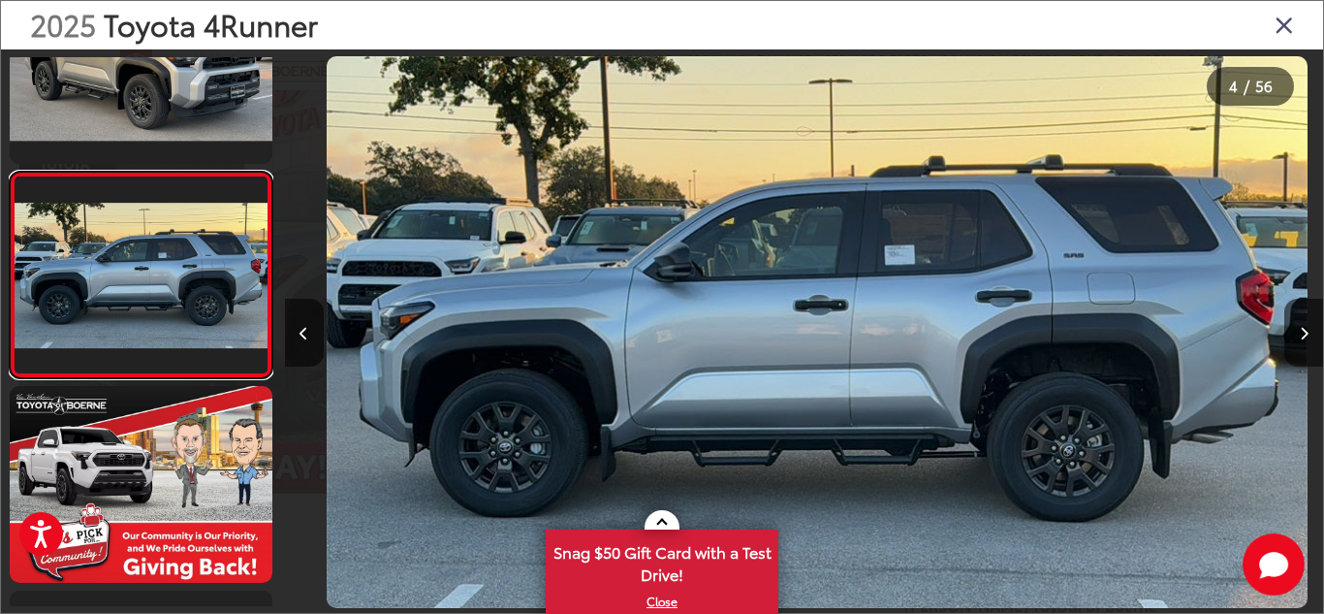
scroll to position [0, 3115]
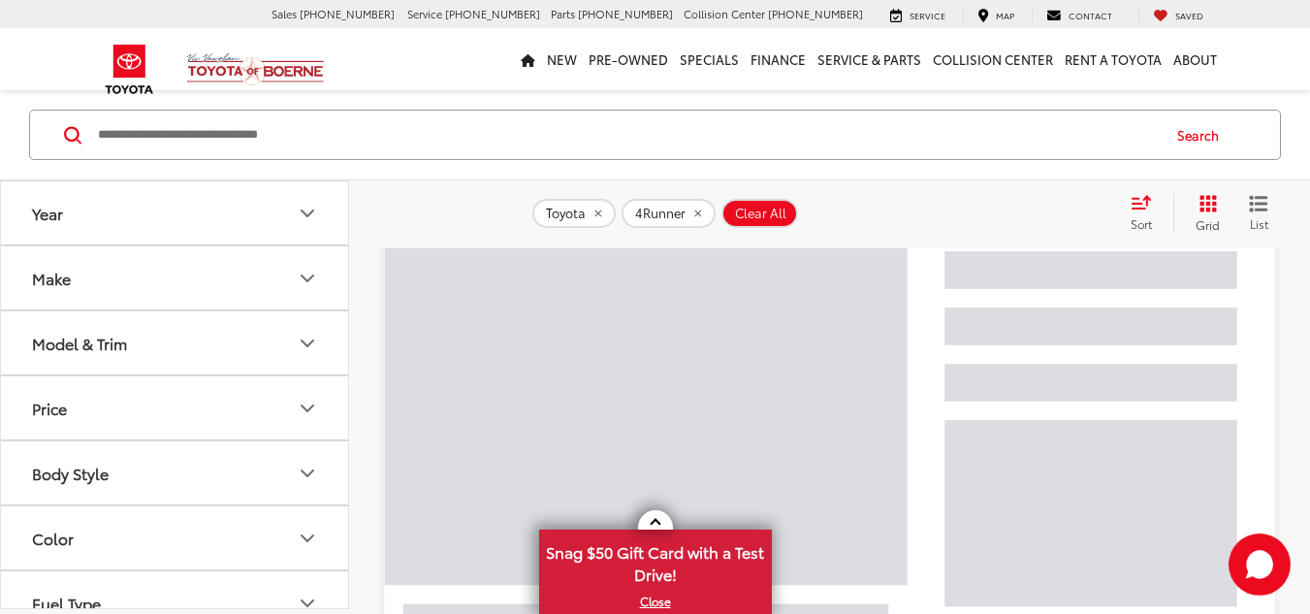
scroll to position [167, 0]
